Goal: Navigation & Orientation: Find specific page/section

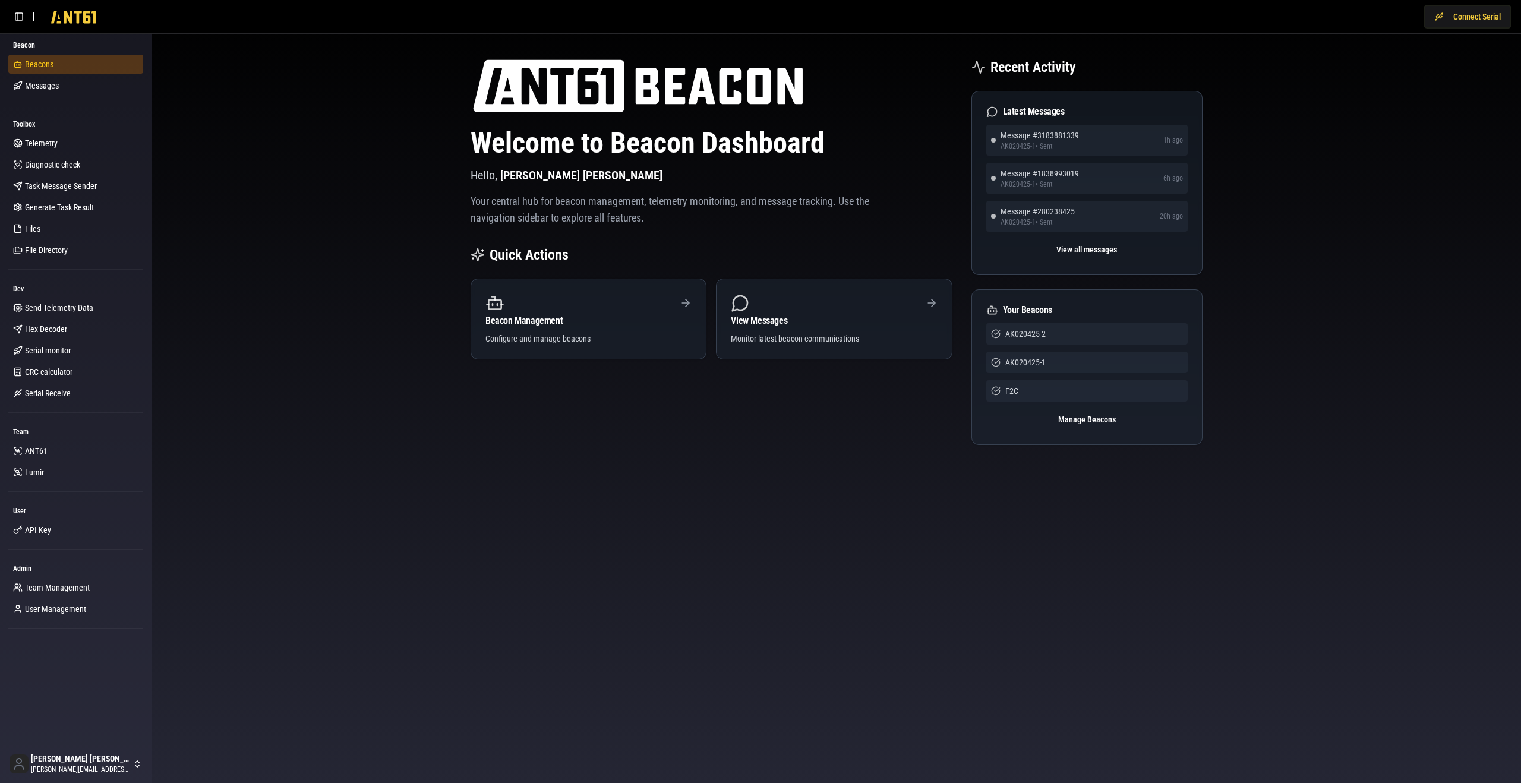
click at [49, 68] on span "Beacons" at bounding box center [39, 64] width 29 height 12
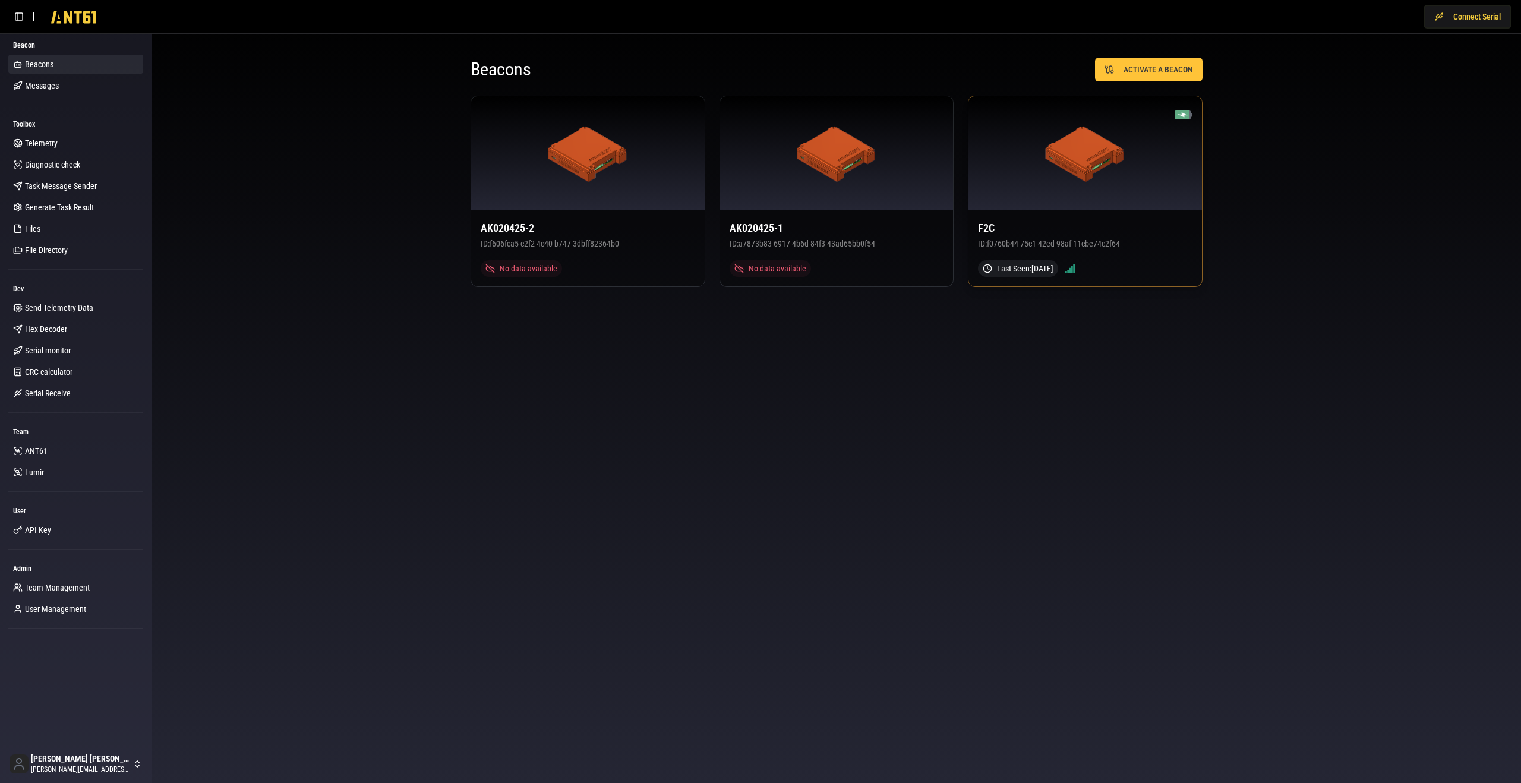
click at [1146, 184] on div at bounding box center [1086, 153] width 234 height 114
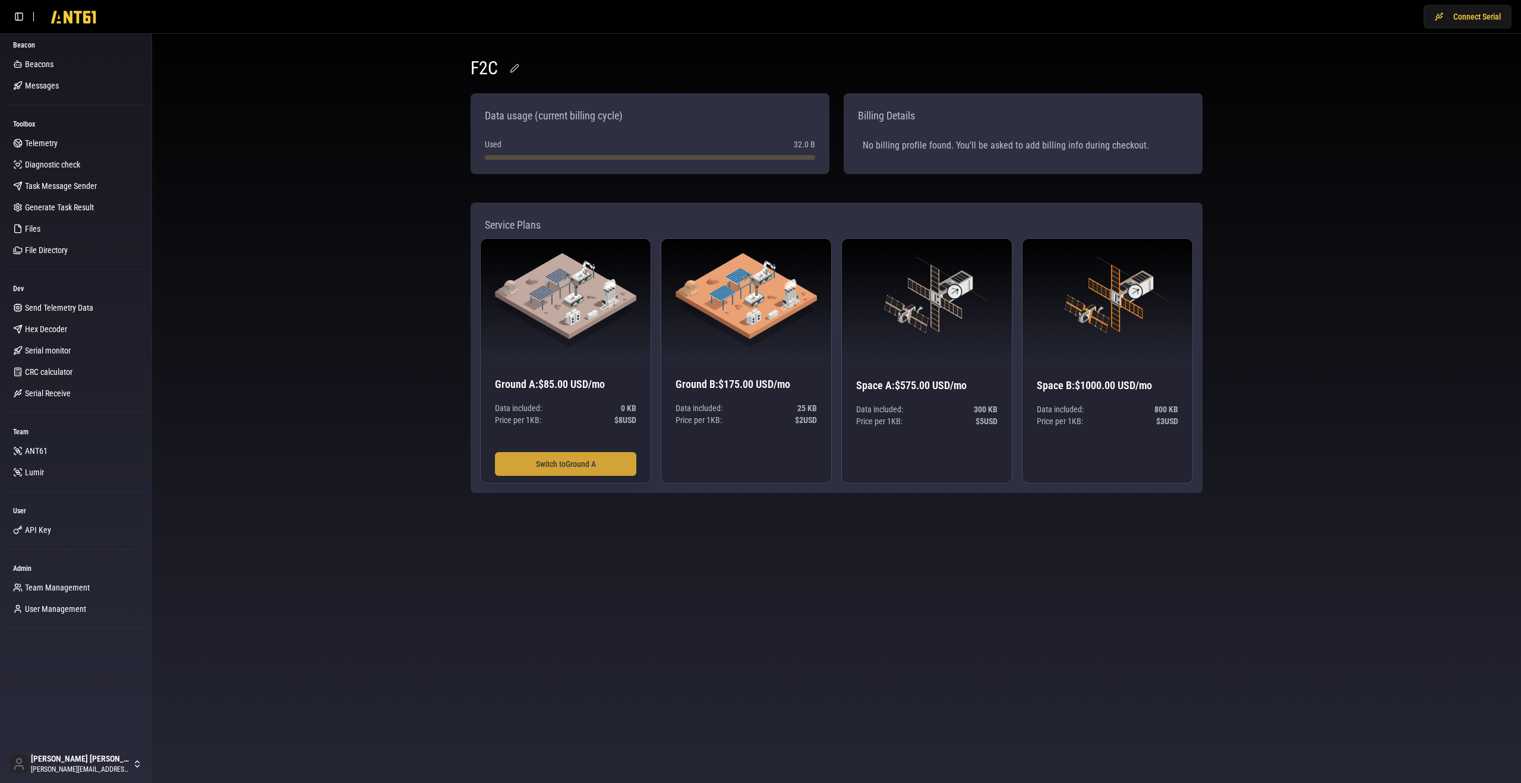
click at [563, 467] on button "Switch to Ground A" at bounding box center [565, 464] width 141 height 24
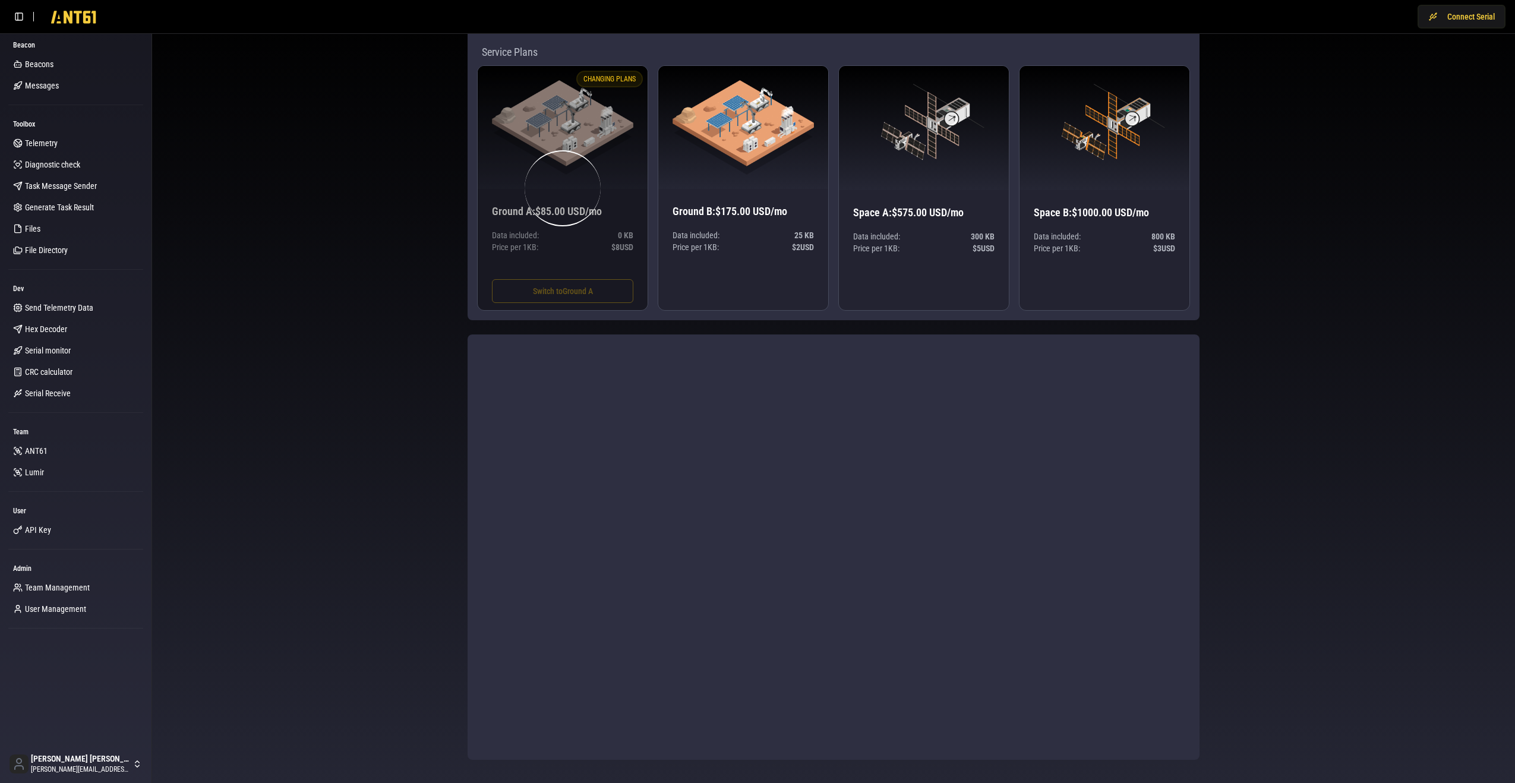
scroll to position [174, 0]
